Goal: Transaction & Acquisition: Subscribe to service/newsletter

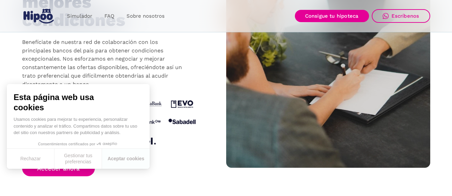
scroll to position [693, 0]
click at [119, 156] on button "Aceptar cookies" at bounding box center [126, 158] width 48 height 20
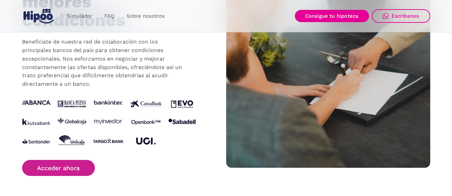
click at [53, 167] on link "Acceder ahora" at bounding box center [58, 168] width 73 height 16
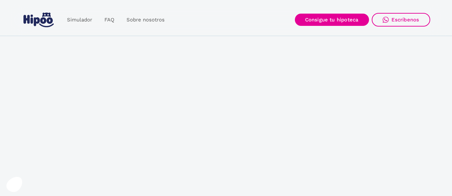
scroll to position [693, 0]
